Goal: Information Seeking & Learning: Learn about a topic

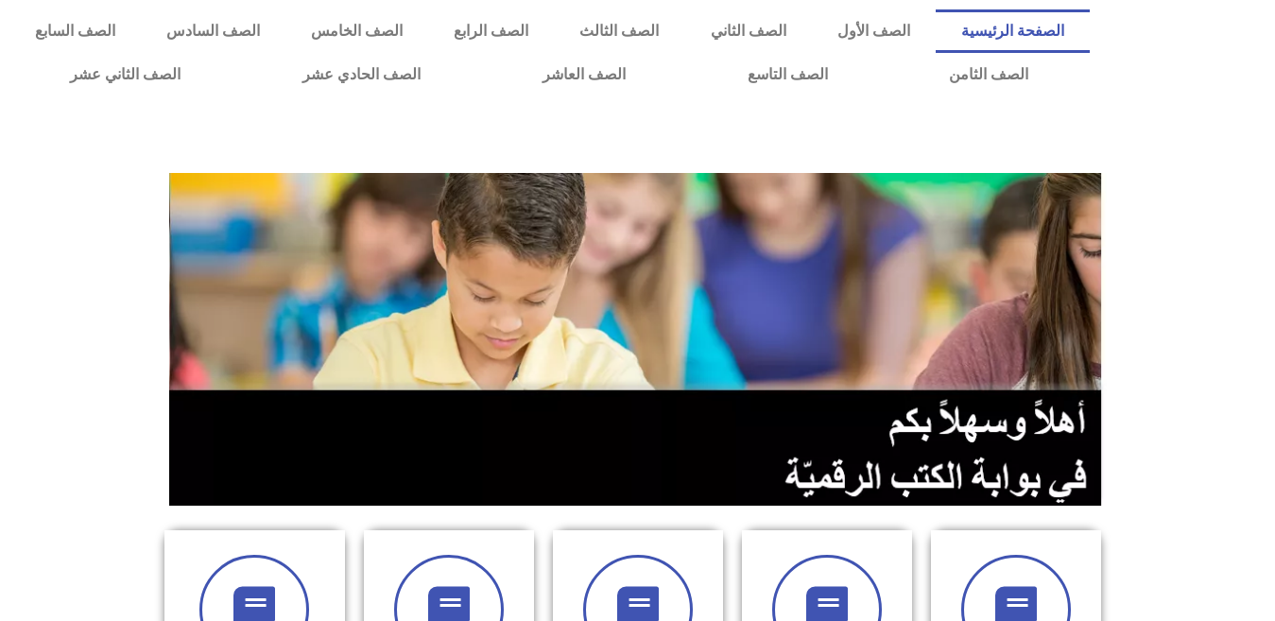
scroll to position [543, 0]
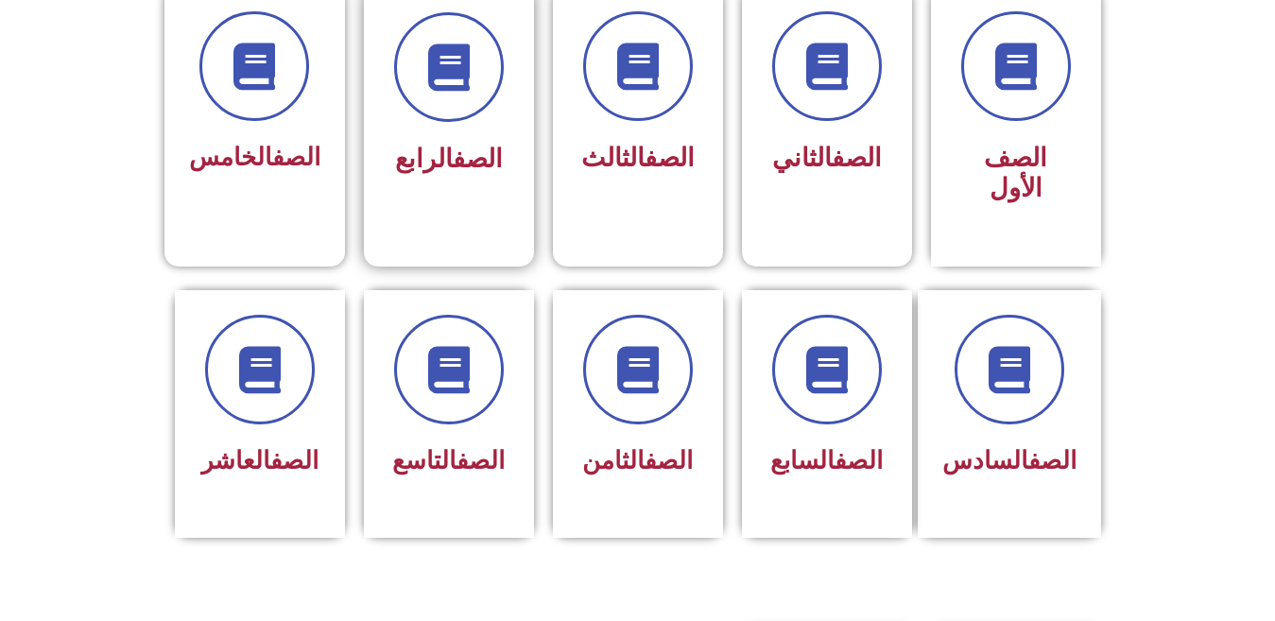
click at [514, 128] on div "الصف الرابع" at bounding box center [449, 112] width 170 height 250
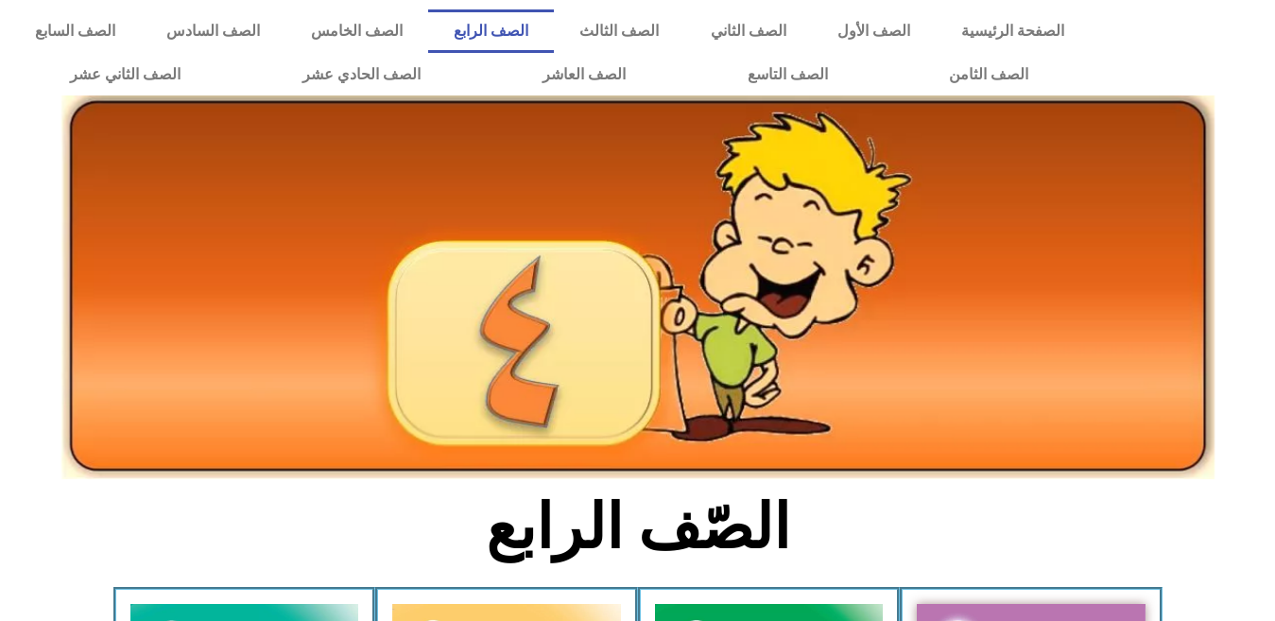
scroll to position [543, 0]
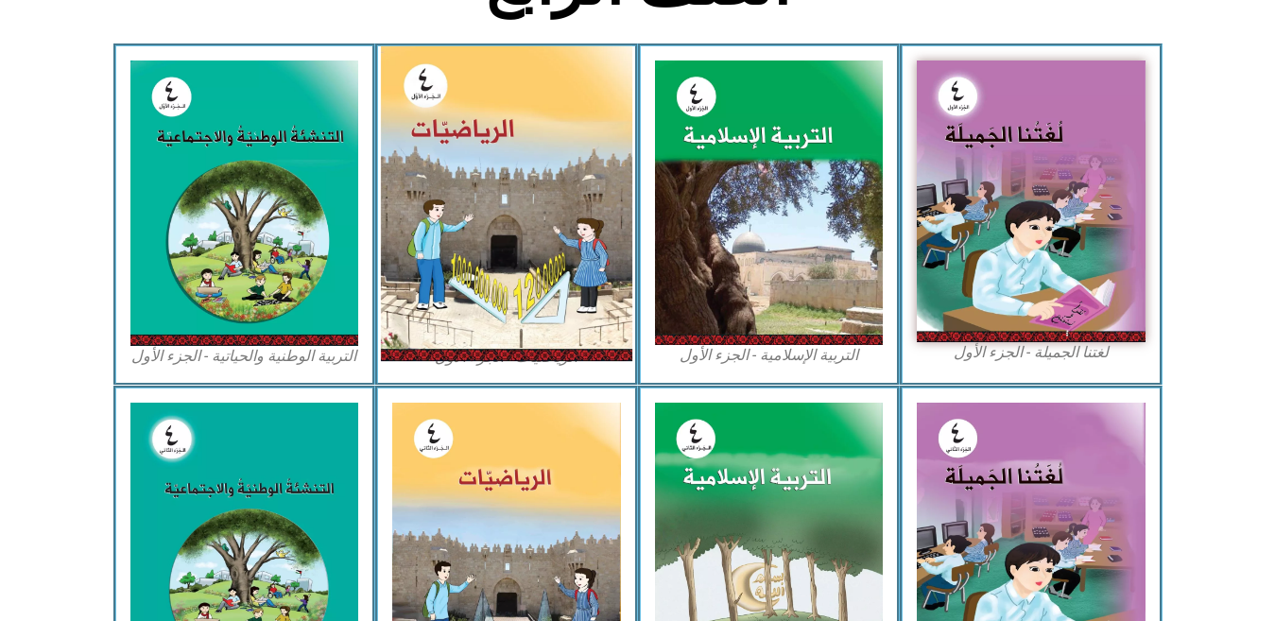
click at [575, 222] on img at bounding box center [506, 203] width 251 height 315
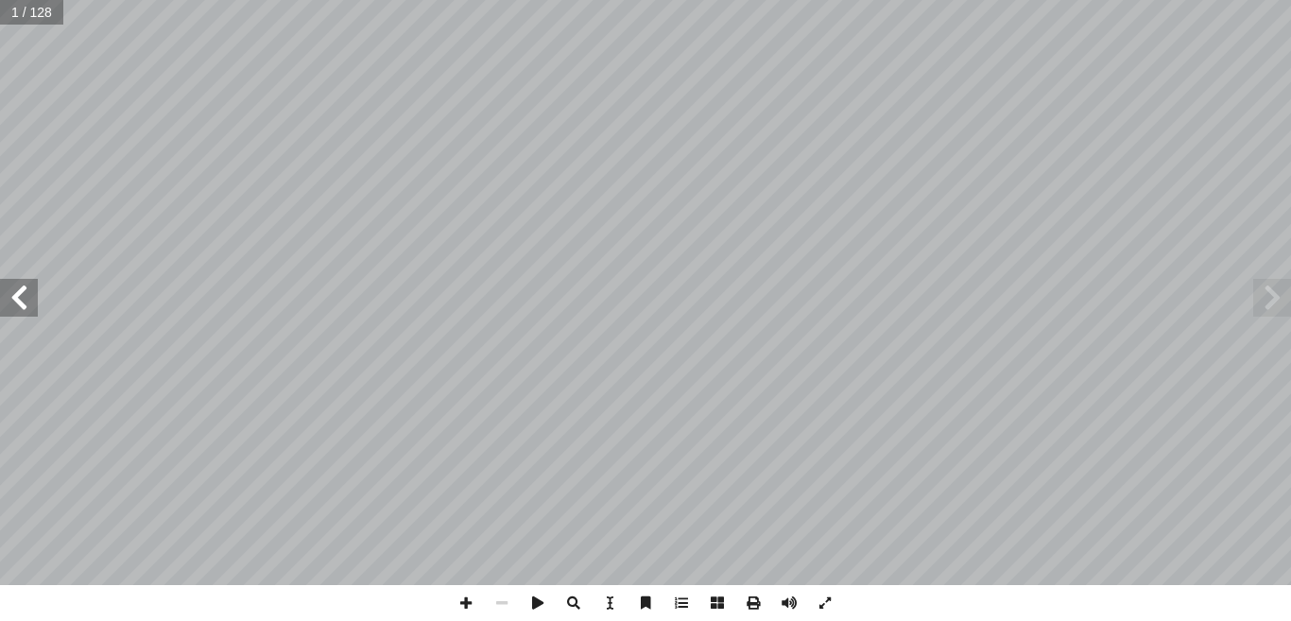
click at [15, 289] on span at bounding box center [19, 298] width 38 height 38
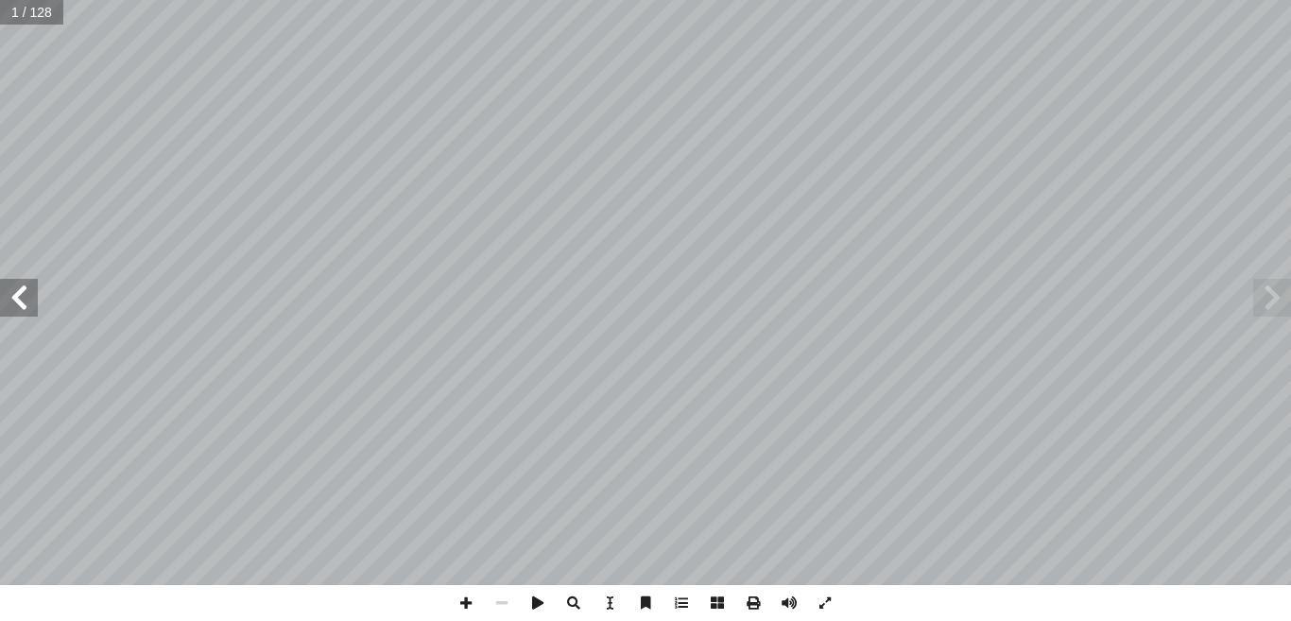
click at [15, 289] on span at bounding box center [19, 298] width 38 height 38
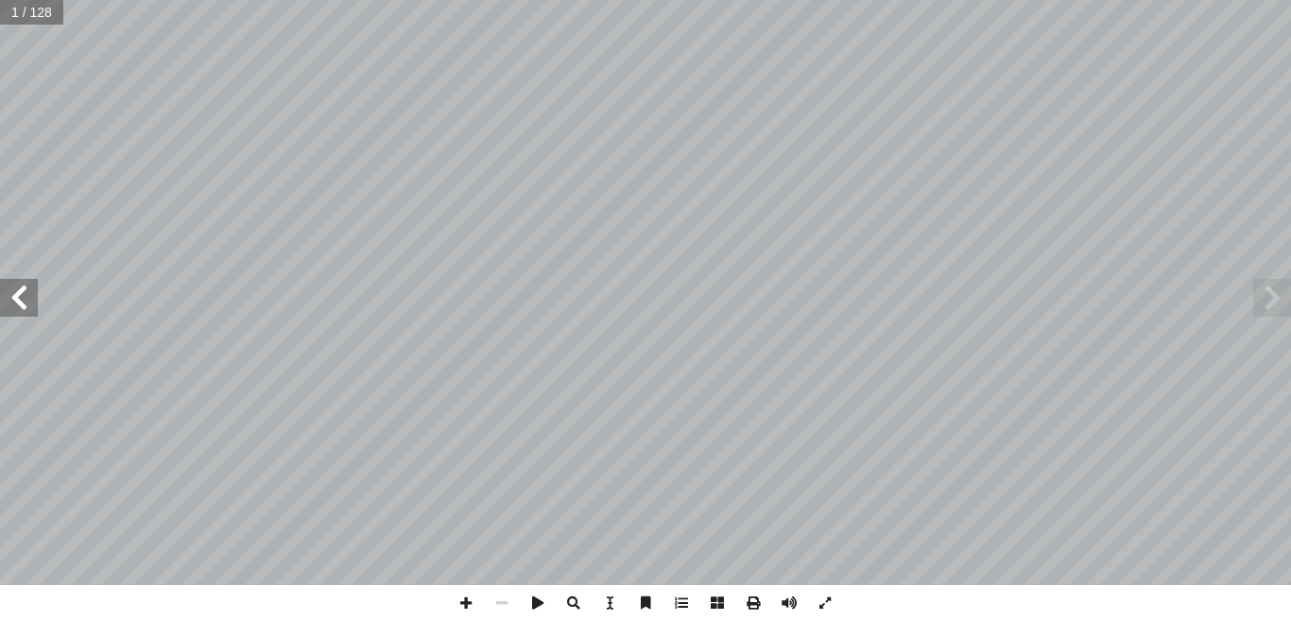
click at [15, 289] on span at bounding box center [19, 298] width 38 height 38
click at [9, 308] on span at bounding box center [19, 298] width 38 height 38
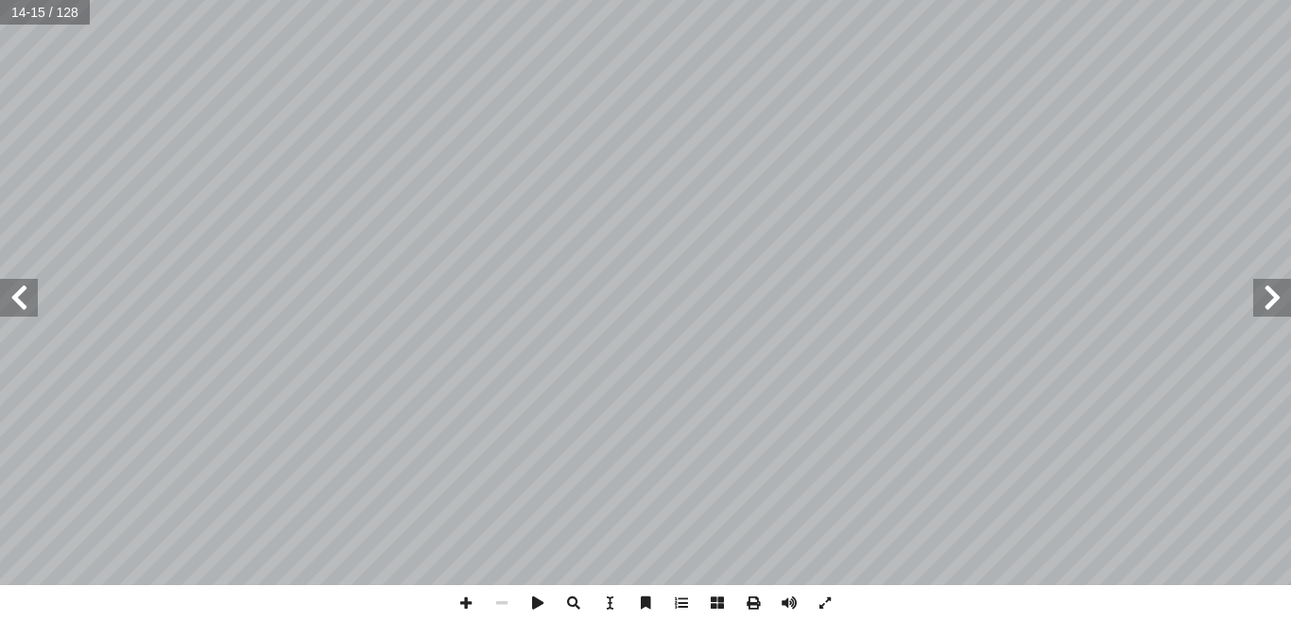
click at [9, 308] on span at bounding box center [19, 298] width 38 height 38
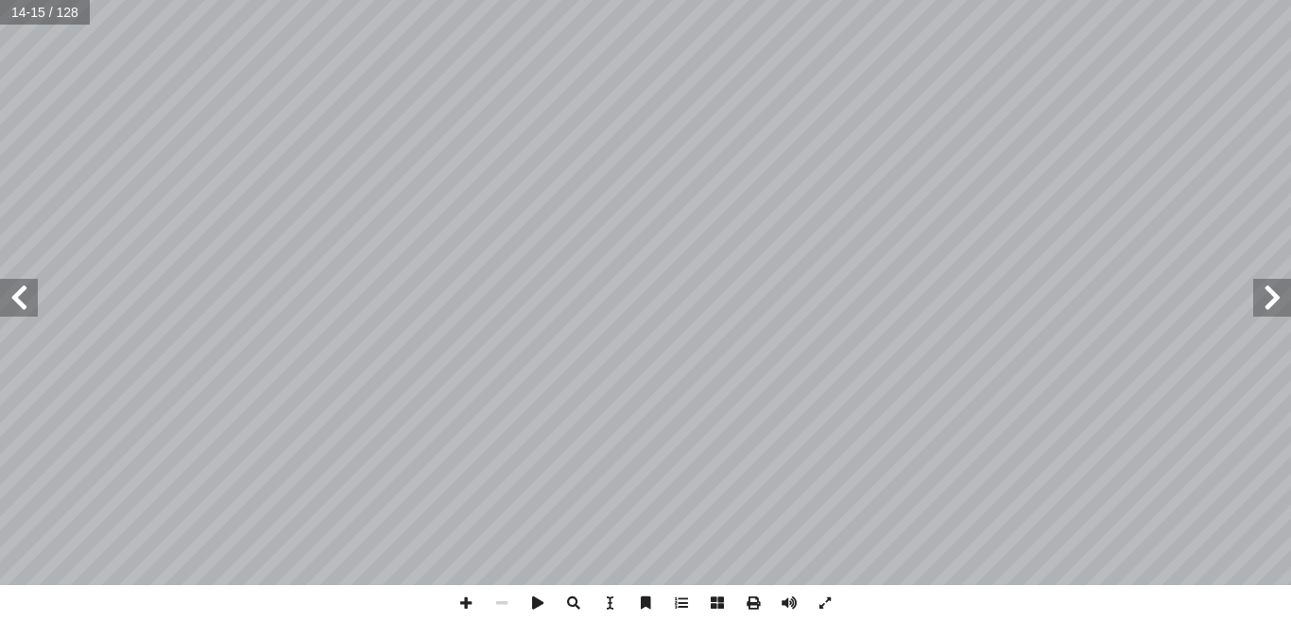
click at [9, 308] on span at bounding box center [19, 298] width 38 height 38
click at [20, 302] on span at bounding box center [19, 298] width 38 height 38
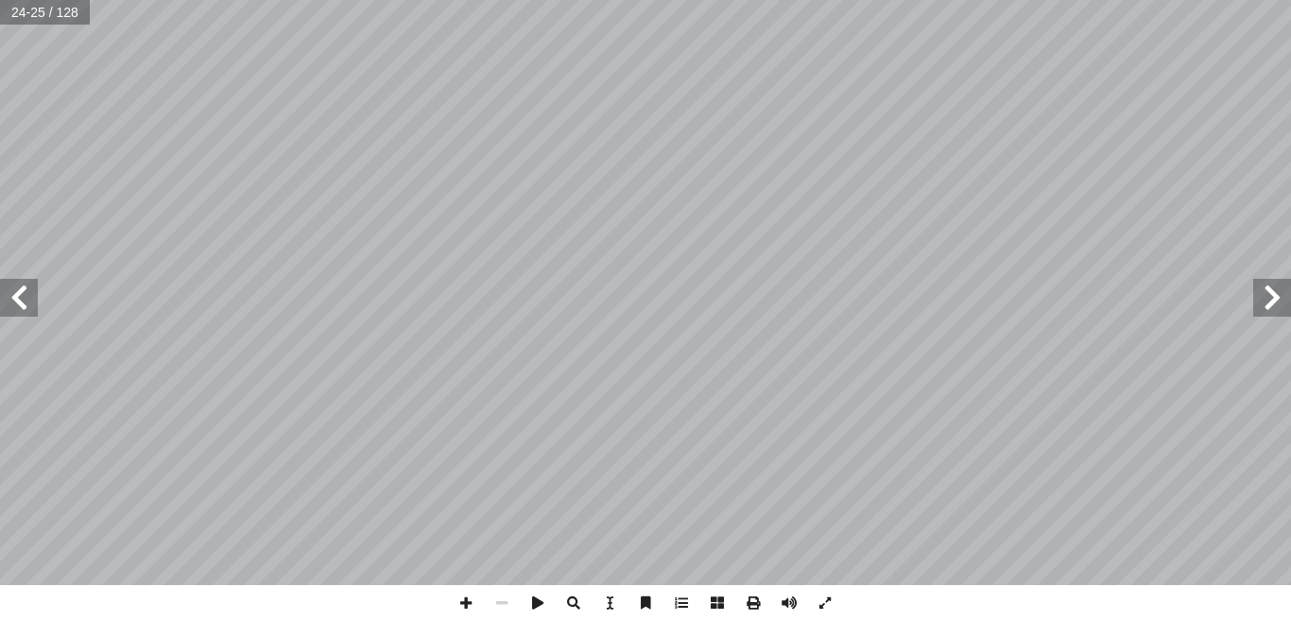
click at [20, 302] on span at bounding box center [19, 298] width 38 height 38
click at [37, 309] on span at bounding box center [19, 298] width 38 height 38
click at [465, 604] on span at bounding box center [466, 603] width 36 height 36
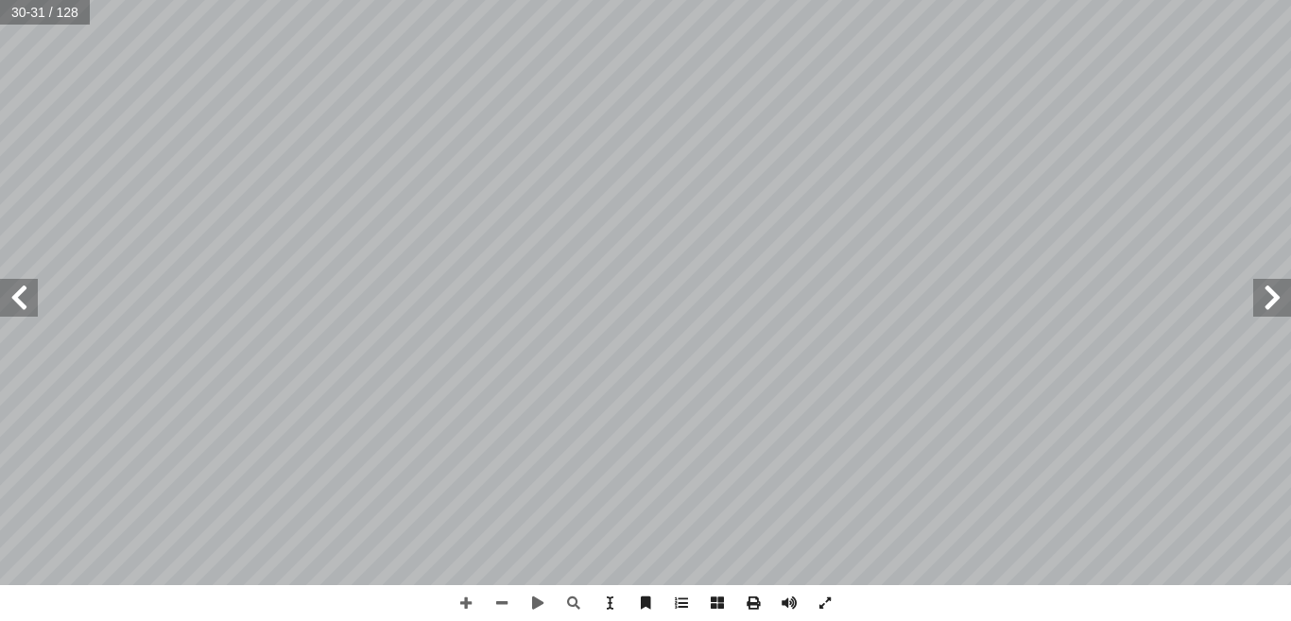
click at [27, 301] on span at bounding box center [19, 298] width 38 height 38
